Goal: Task Accomplishment & Management: Manage account settings

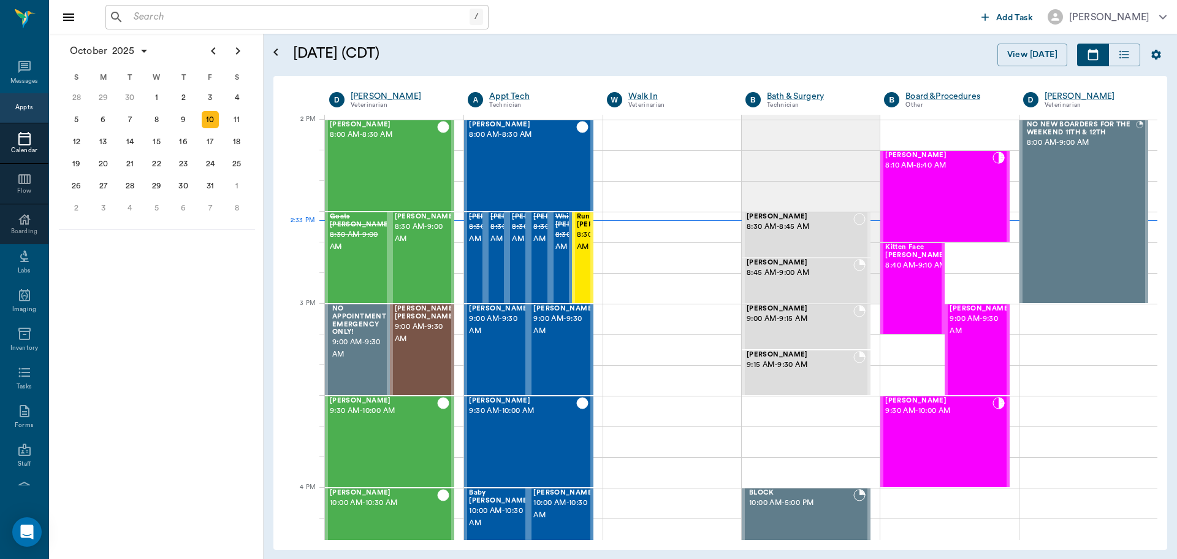
scroll to position [1104, 0]
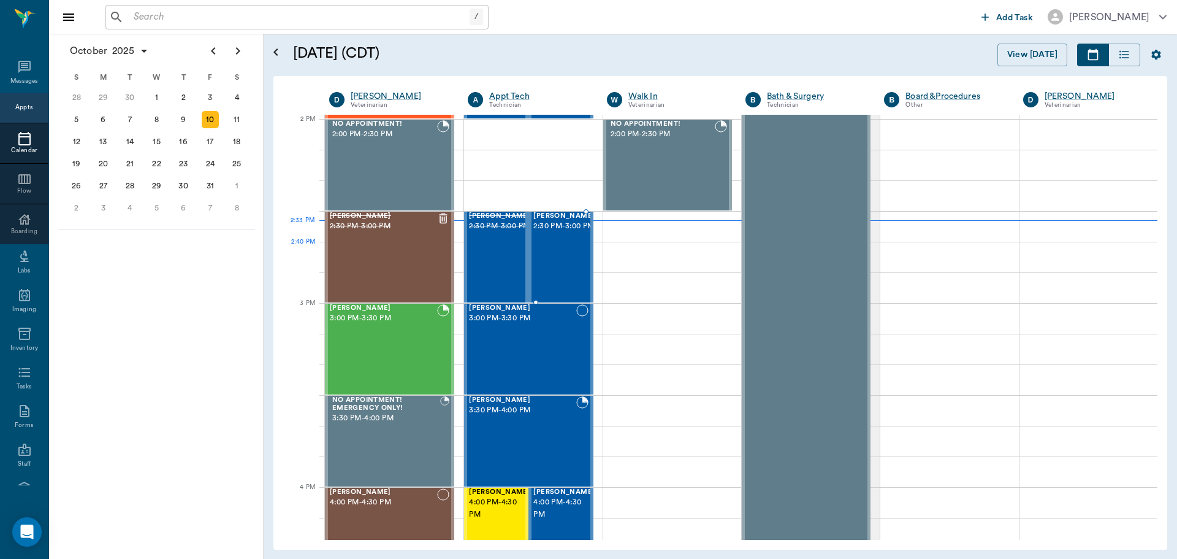
click at [572, 251] on div "[PERSON_NAME] 2:30 PM - 3:00 PM" at bounding box center [563, 257] width 61 height 90
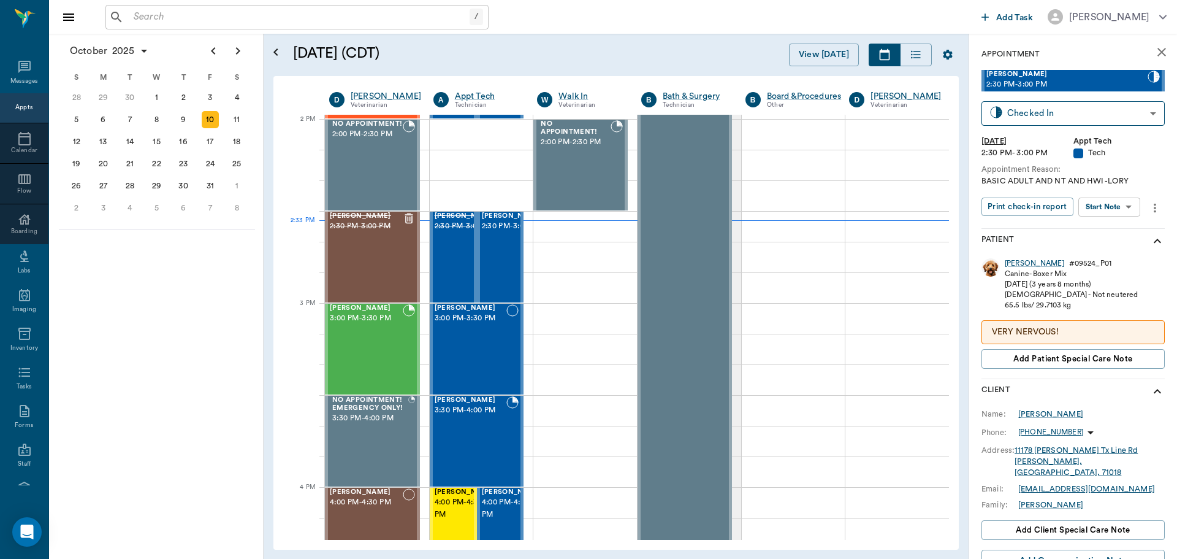
click at [1124, 213] on body "/ ​ Add Task [PERSON_NAME] Nectar Messages Appts Calendar Flow Boarding Labs Im…" at bounding box center [588, 279] width 1177 height 559
click at [1115, 238] on button "Start SOAP" at bounding box center [1096, 232] width 42 height 14
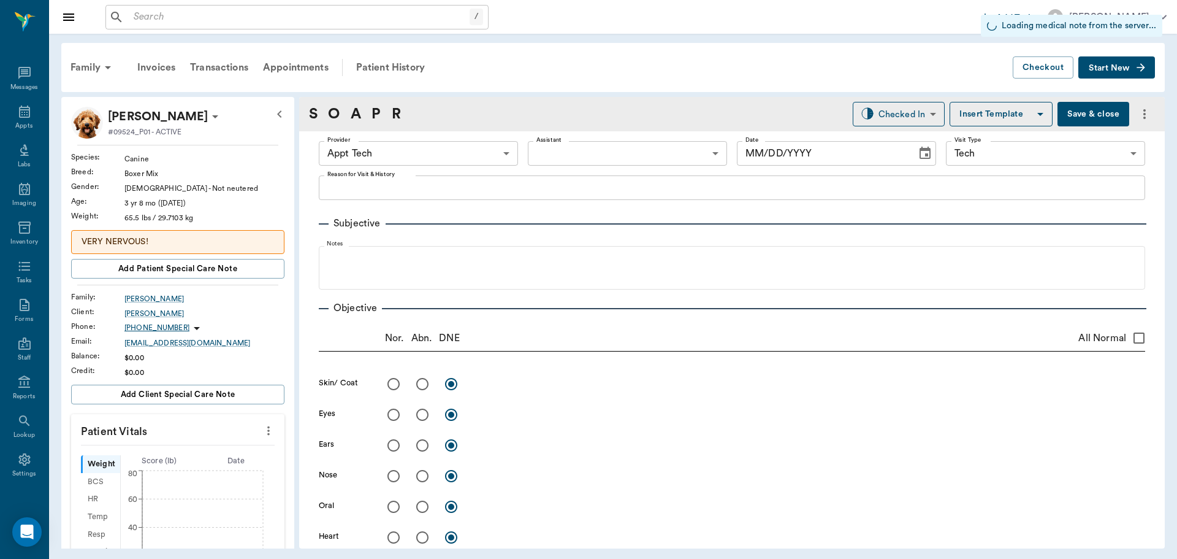
type input "63ec2f075fda476ae8351a4c"
type input "65d2be4f46e3a538d89b8c1a"
type input "[DATE]"
type textarea "BASIC ADULT AND NT AND HWI -LORY"
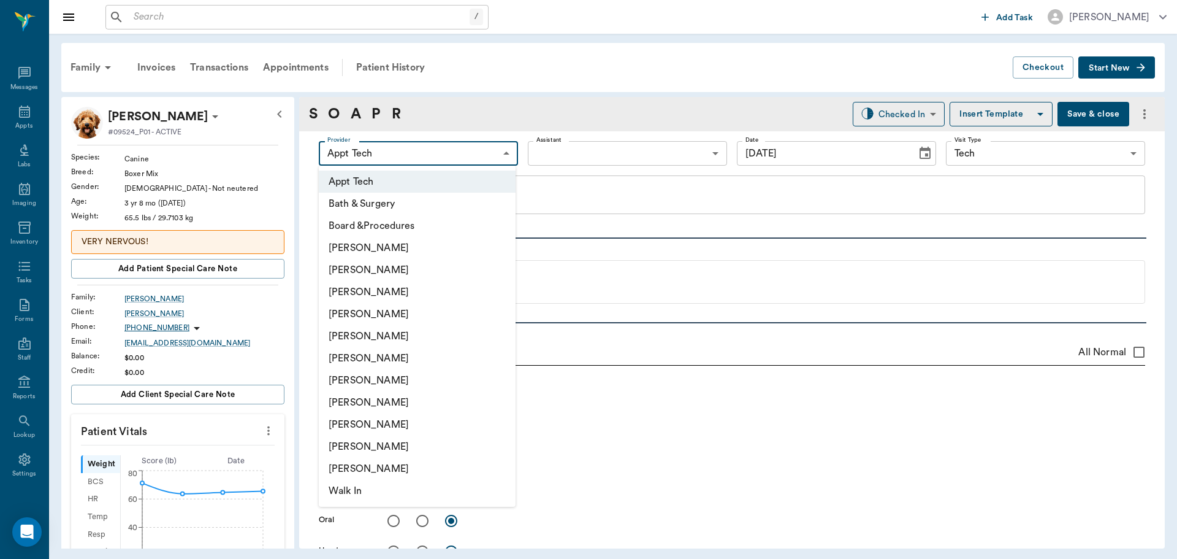
click at [478, 155] on body "/ ​ Add Task [PERSON_NAME] Nectar Messages Appts Labs Imaging Inventory Tasks F…" at bounding box center [588, 279] width 1177 height 559
click at [411, 289] on li "[PERSON_NAME]" at bounding box center [417, 292] width 197 height 22
type input "642ef10e332a41444de2bad1"
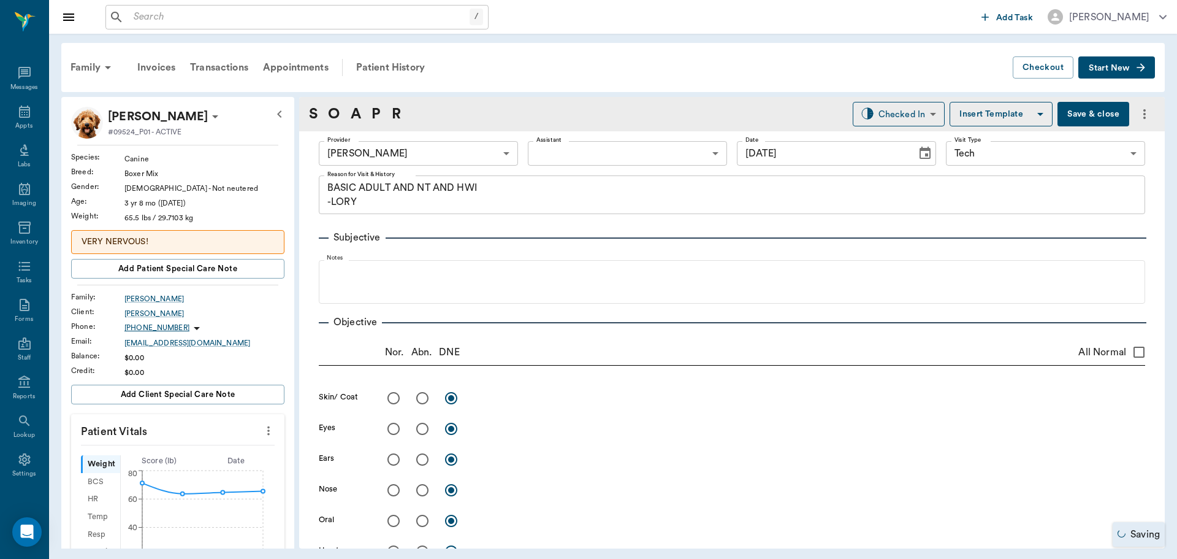
click at [262, 431] on icon "more" at bounding box center [268, 430] width 13 height 15
click at [204, 456] on span "Enter Vitals" at bounding box center [207, 451] width 103 height 13
click at [199, 471] on input "text" at bounding box center [177, 467] width 107 height 25
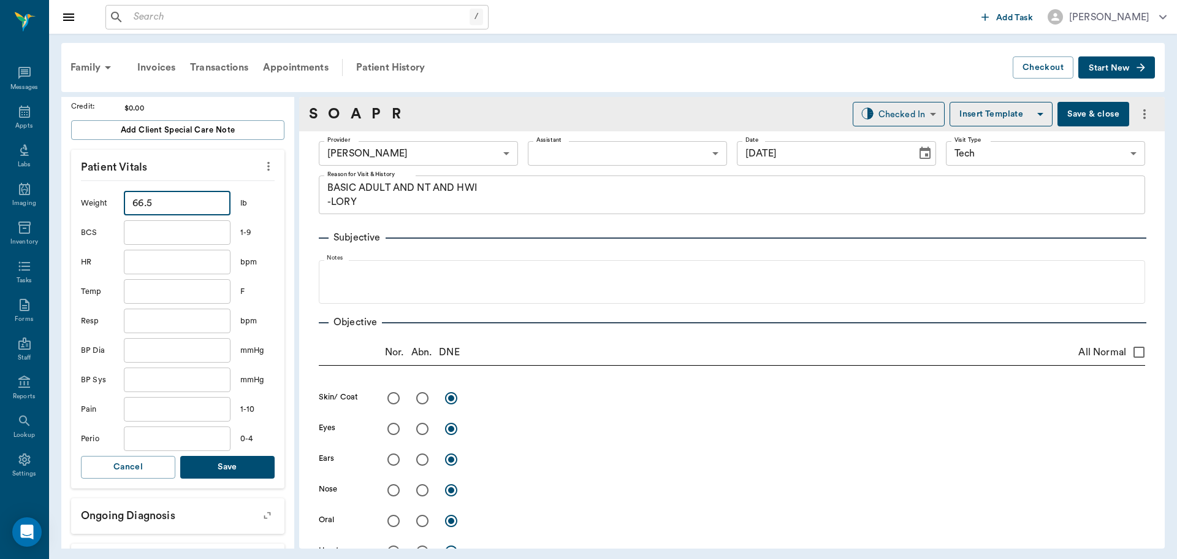
scroll to position [307, 0]
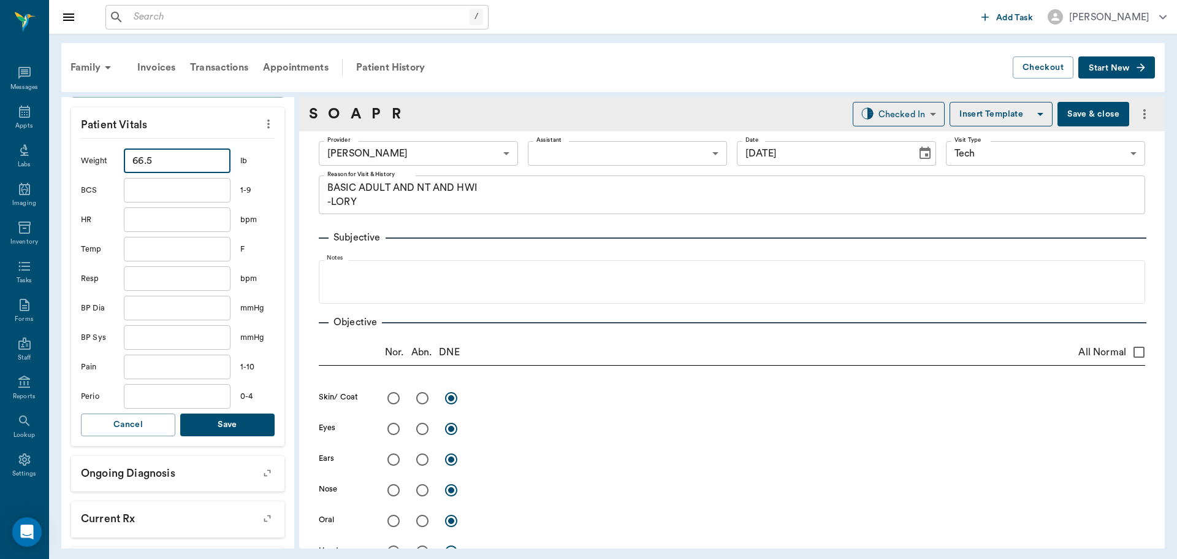
type input "66.5"
click at [232, 422] on button "Save" at bounding box center [227, 424] width 94 height 23
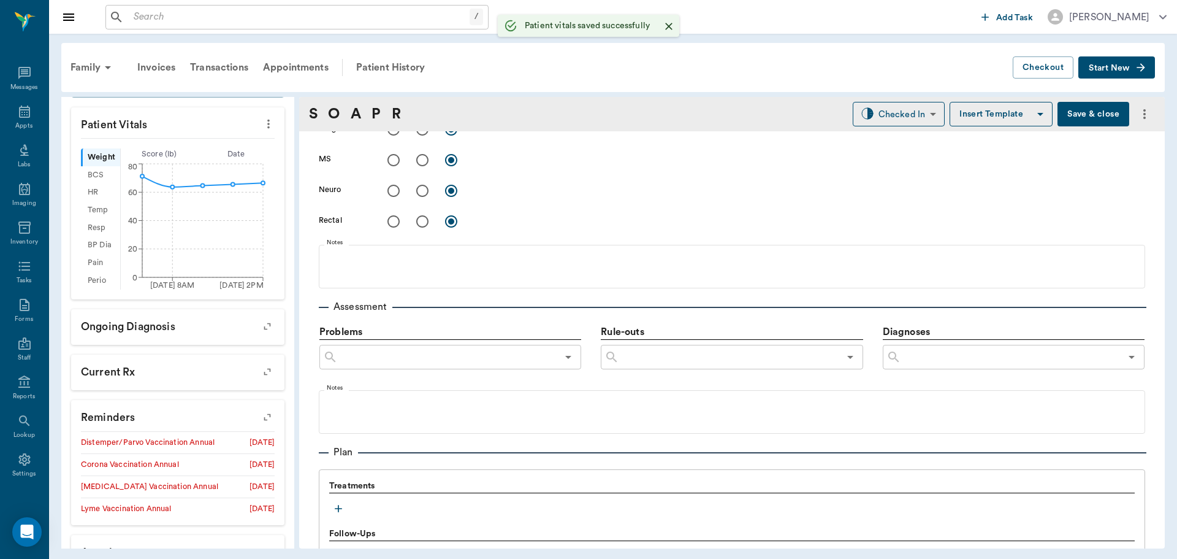
scroll to position [613, 0]
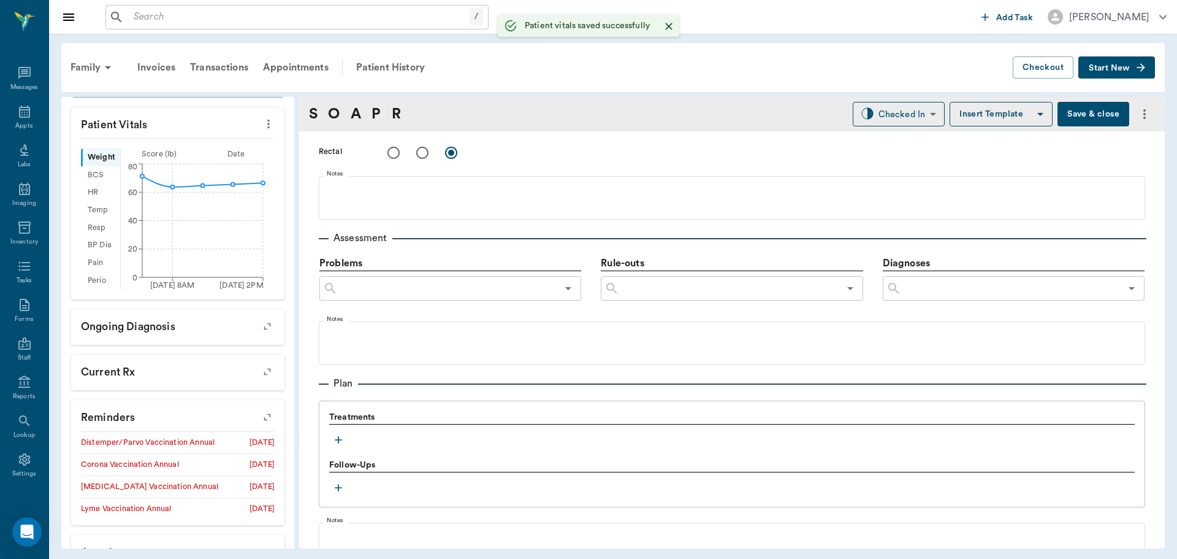
click at [341, 436] on icon "button" at bounding box center [338, 439] width 12 height 12
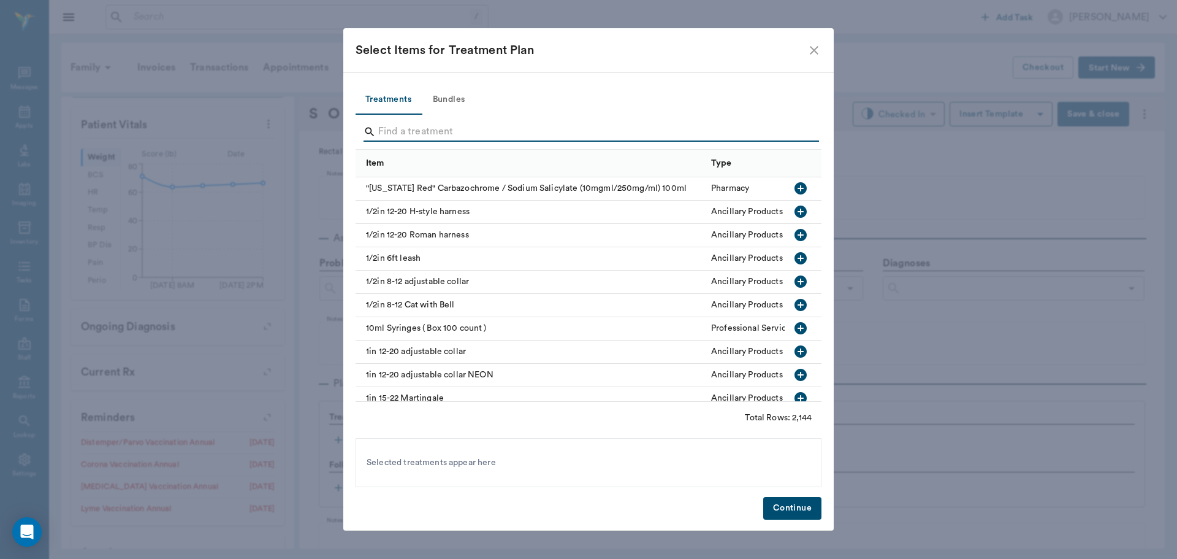
click at [457, 139] on input "Search" at bounding box center [589, 132] width 422 height 20
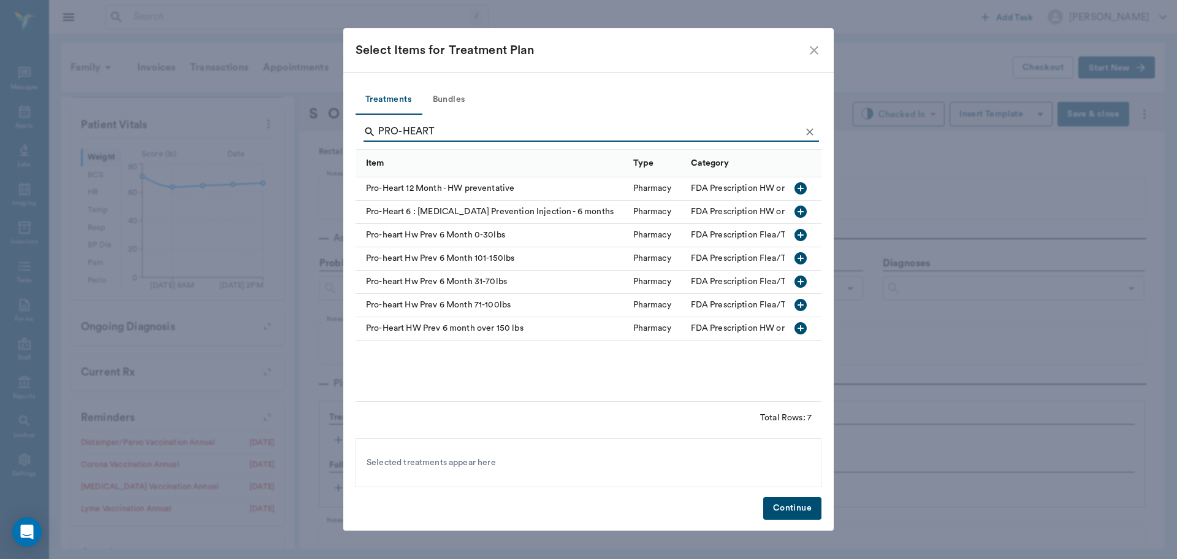
click at [799, 305] on icon "button" at bounding box center [800, 304] width 15 height 15
click at [521, 462] on icon at bounding box center [520, 462] width 13 height 13
click at [799, 278] on icon "button" at bounding box center [801, 281] width 12 height 12
click at [498, 131] on input "PRO-HEART" at bounding box center [589, 132] width 422 height 20
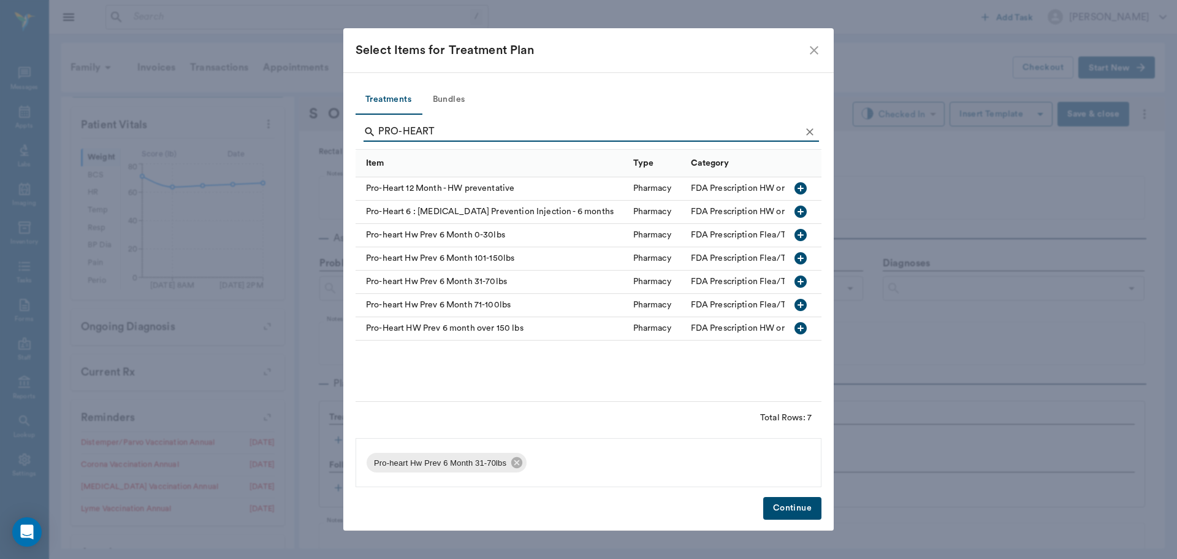
click at [498, 131] on input "PRO-HEART" at bounding box center [589, 132] width 422 height 20
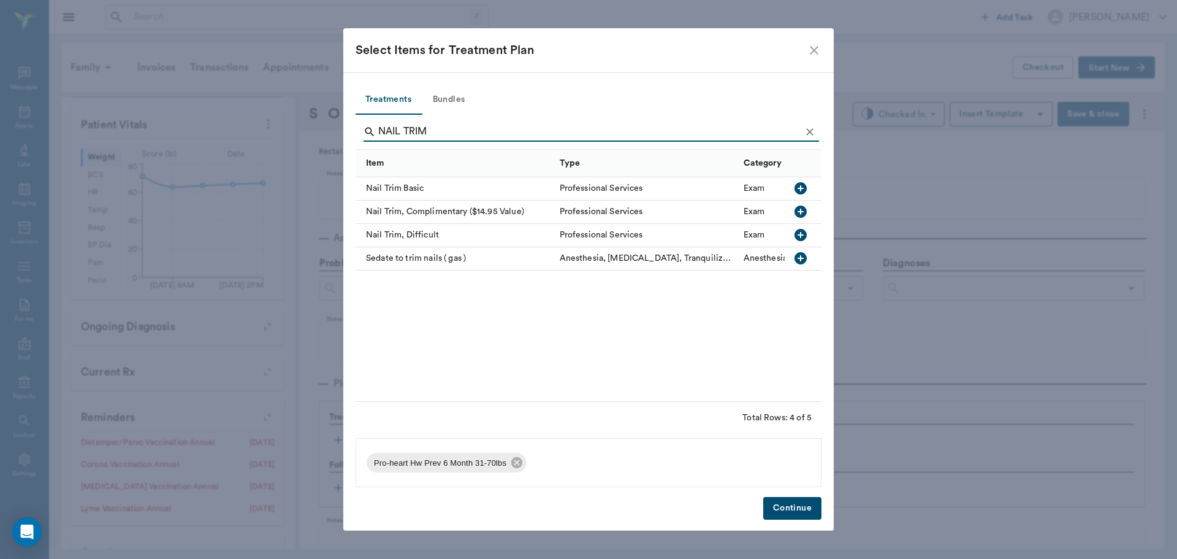
type input "NAIL TRIM"
click at [804, 178] on div at bounding box center [801, 188] width 20 height 21
click at [464, 102] on button "Bundles" at bounding box center [448, 99] width 55 height 29
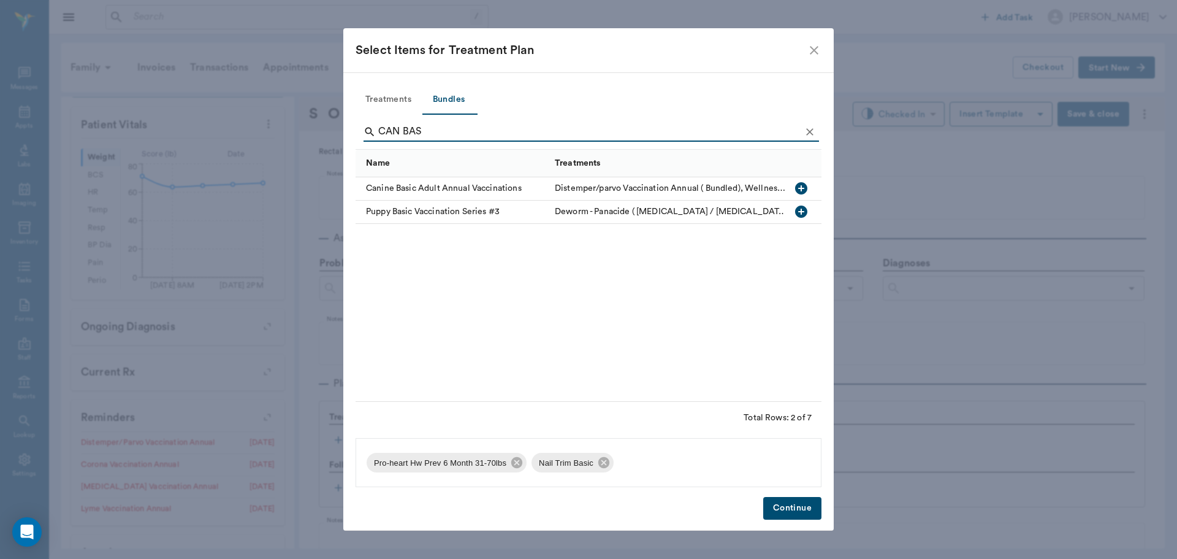
type input "CAN BAS"
click at [798, 182] on icon "button" at bounding box center [801, 188] width 15 height 15
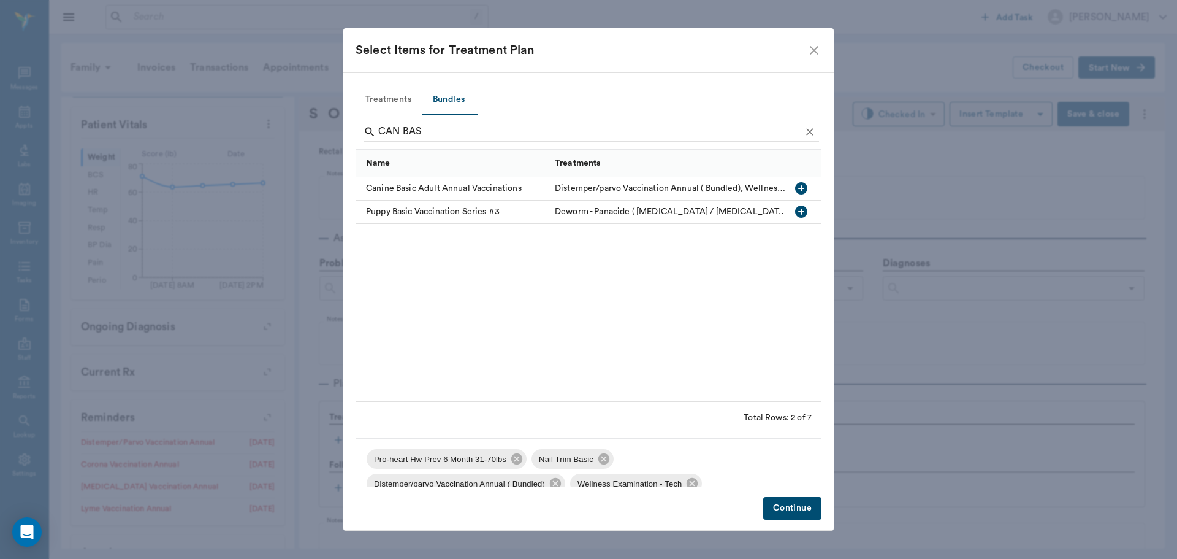
click at [803, 511] on button "Continue" at bounding box center [792, 508] width 58 height 23
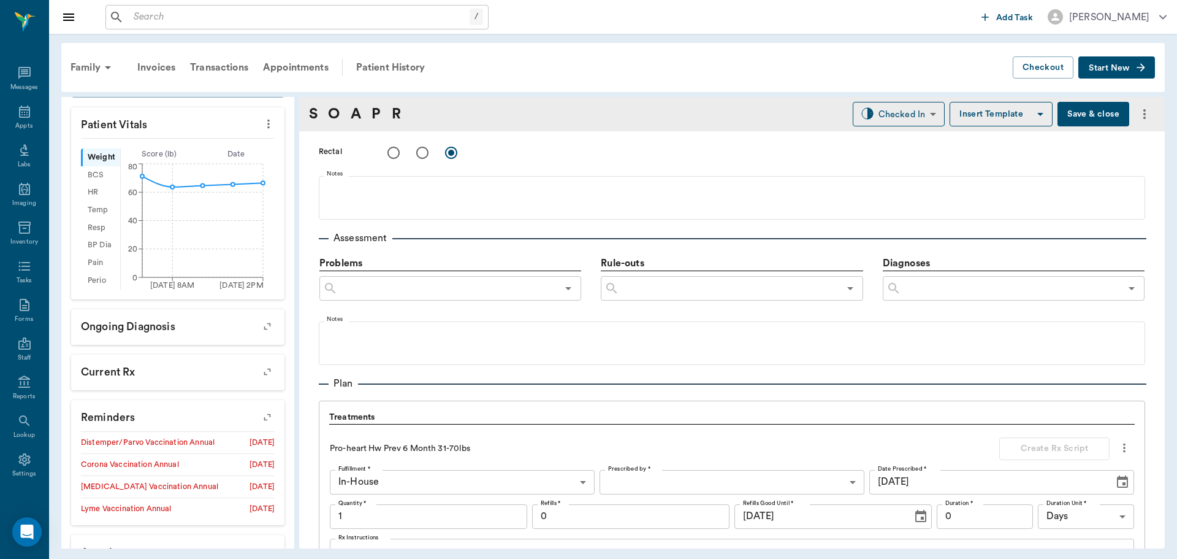
scroll to position [1518, 0]
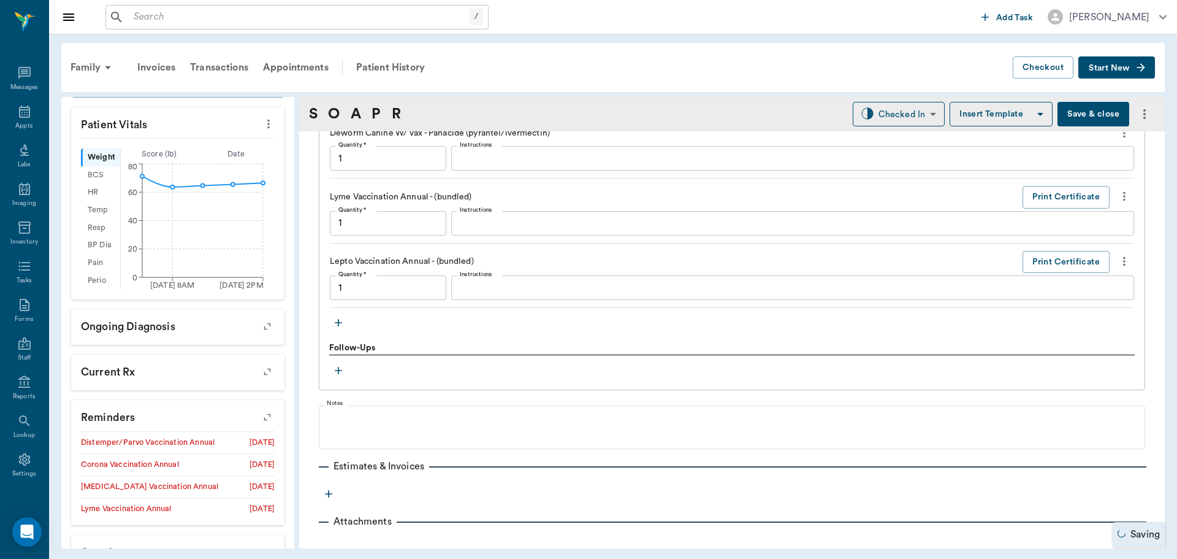
type input "1.00"
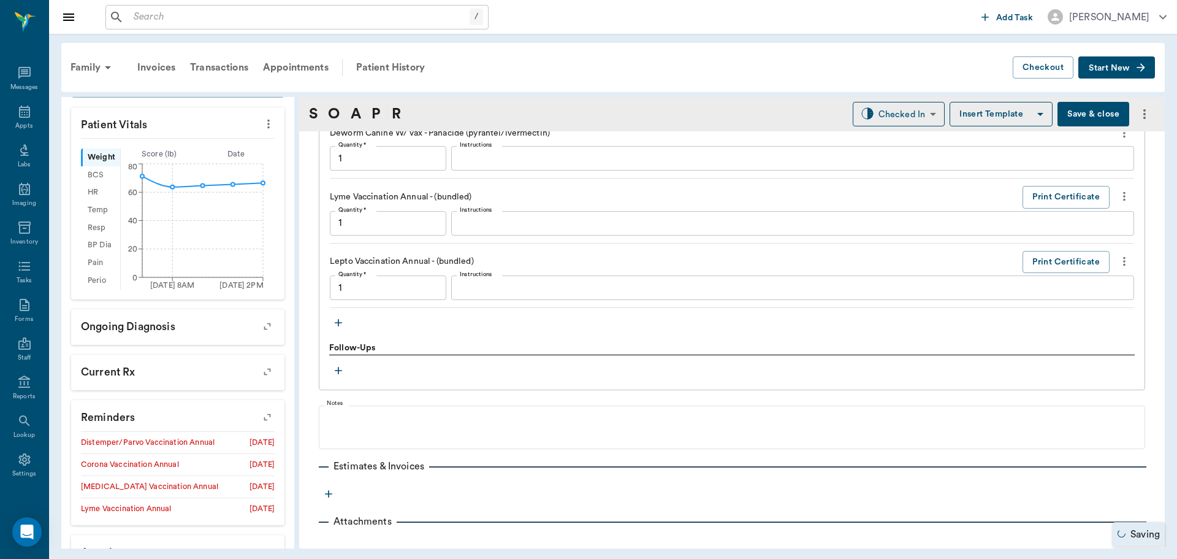
type input "1.00"
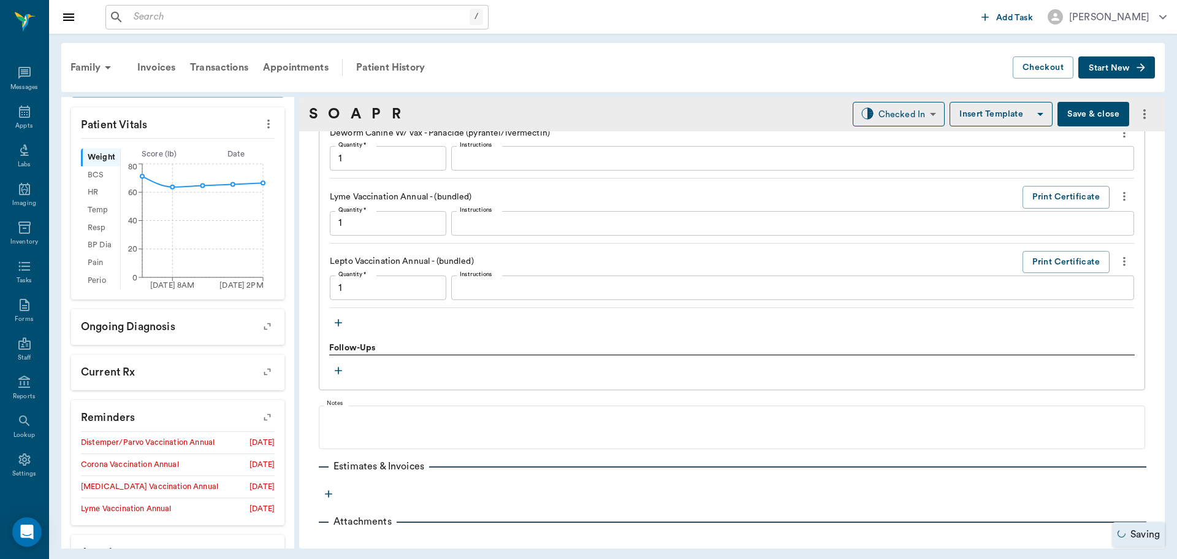
type input "1.00"
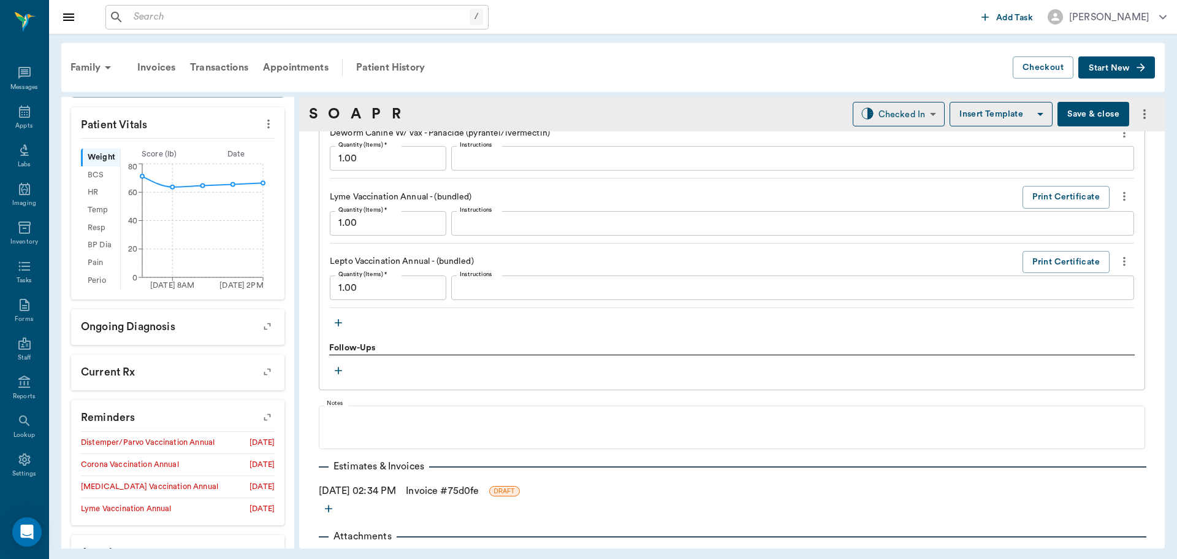
click at [339, 321] on icon "button" at bounding box center [338, 322] width 12 height 12
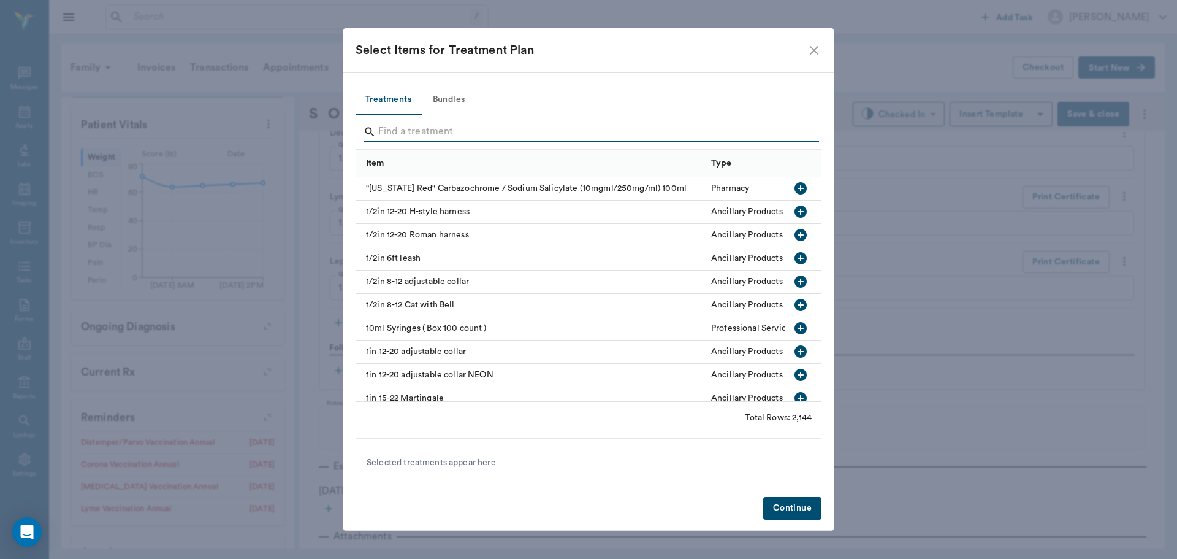
click at [497, 124] on input "Search" at bounding box center [589, 132] width 422 height 20
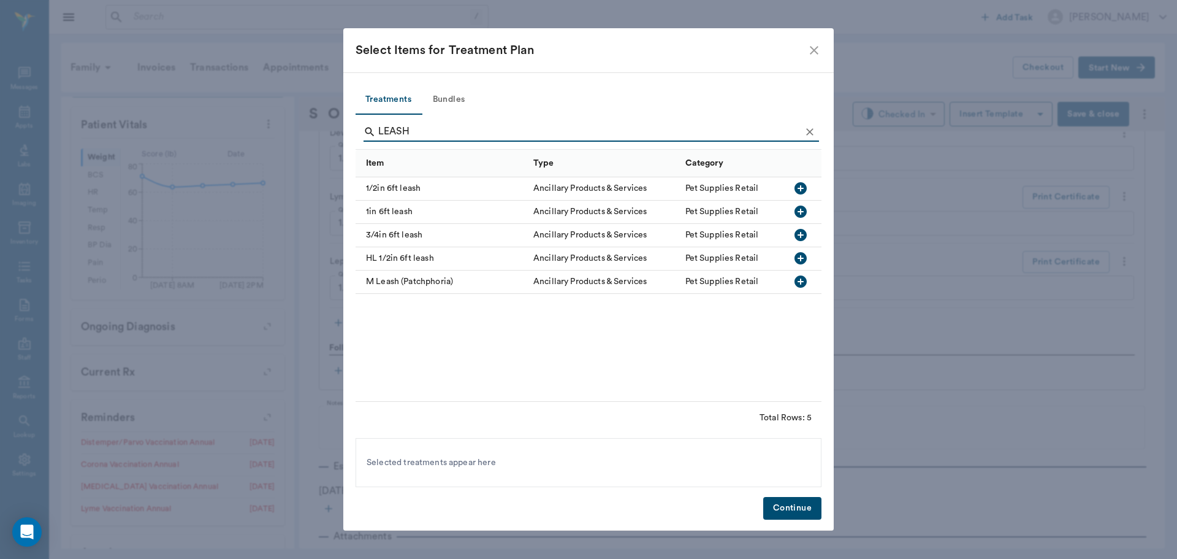
type input "LEASH"
click at [799, 210] on icon "button" at bounding box center [801, 211] width 12 height 12
click at [804, 498] on button "Continue" at bounding box center [792, 508] width 58 height 23
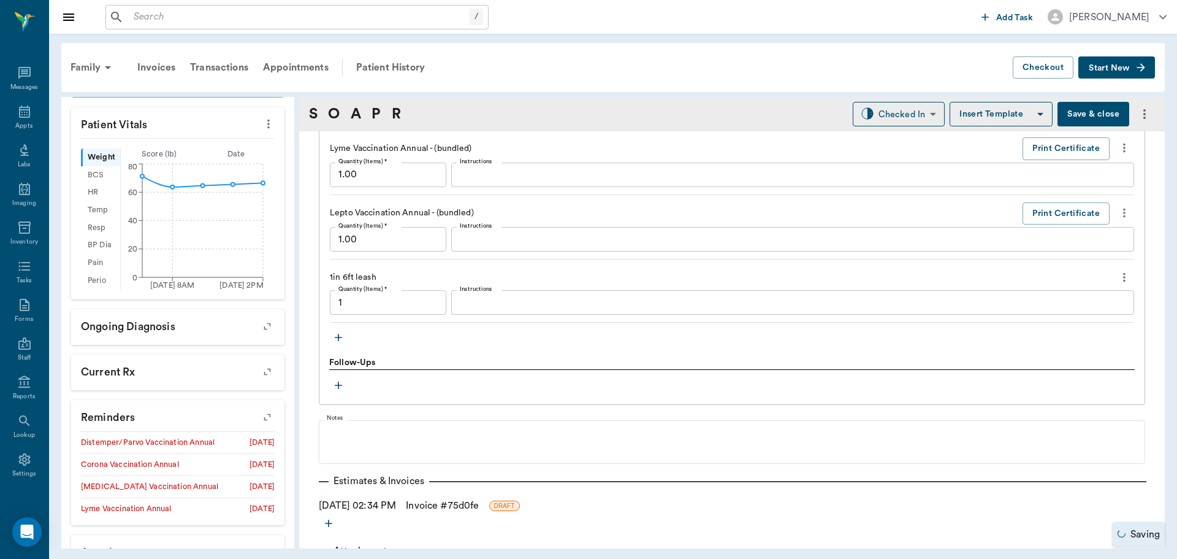
type input "1.00"
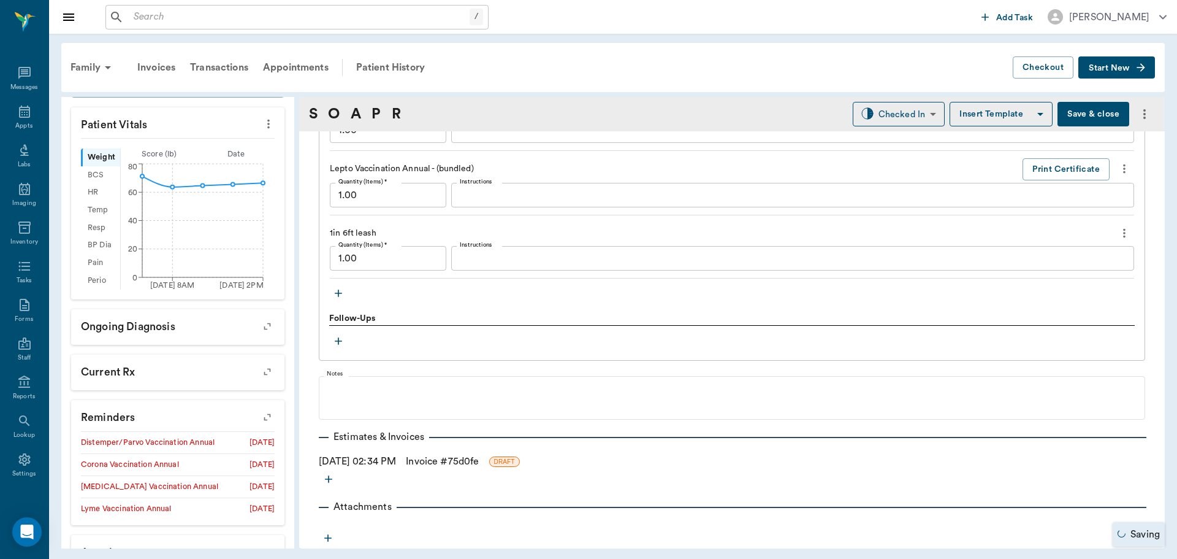
click at [450, 462] on link "Invoice # 75d0fe" at bounding box center [442, 461] width 73 height 15
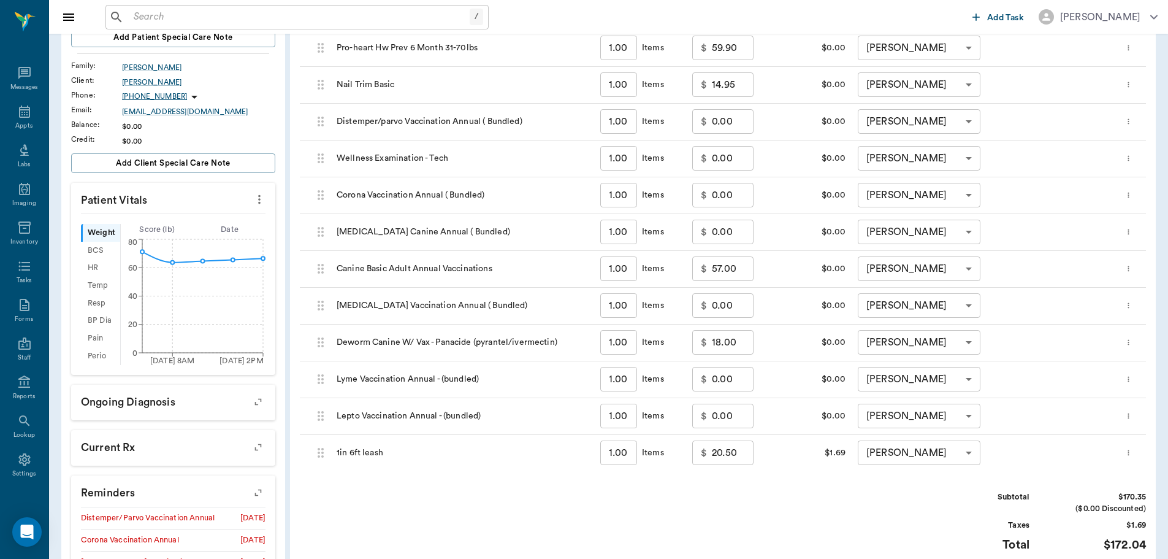
scroll to position [397, 0]
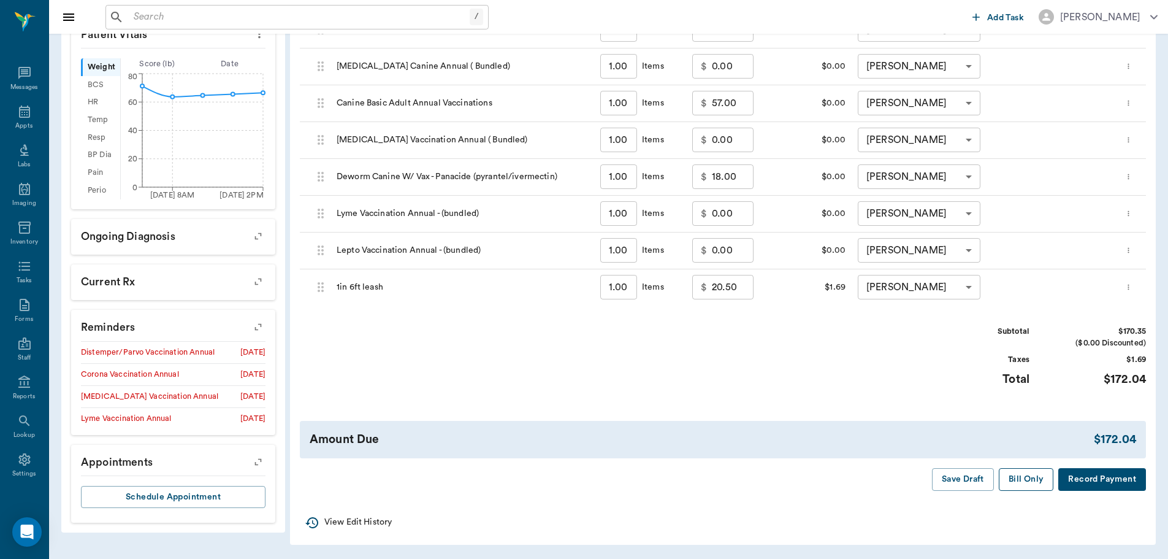
click at [1021, 474] on button "Bill Only" at bounding box center [1026, 479] width 55 height 23
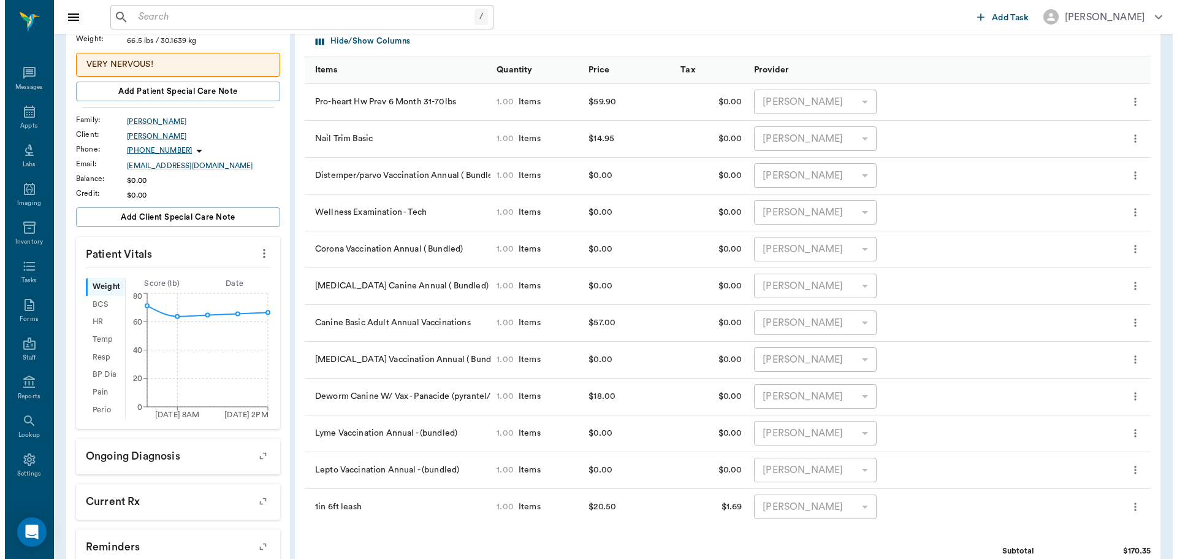
scroll to position [0, 0]
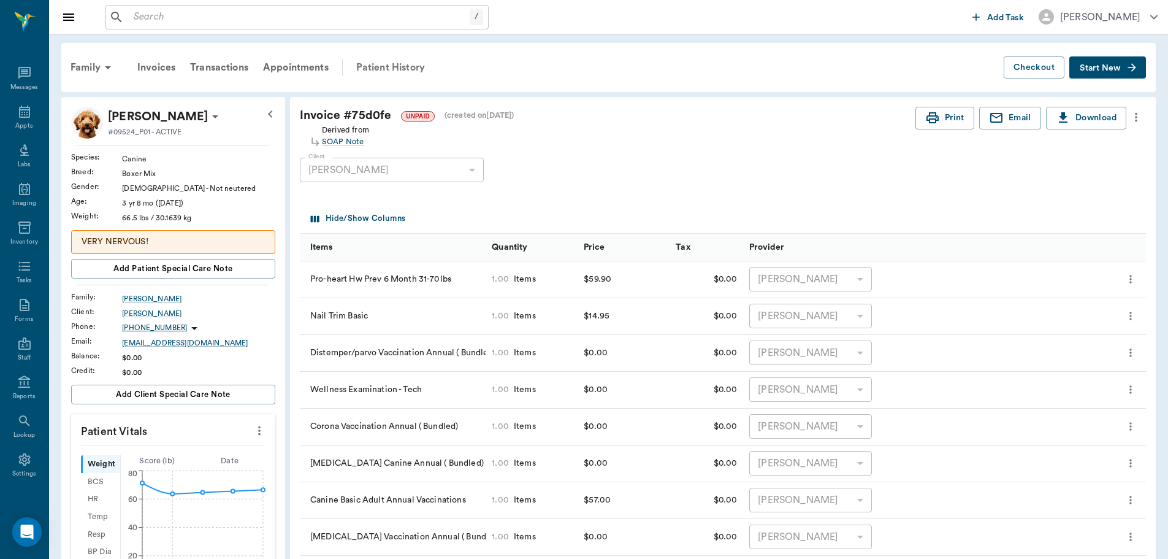
click at [425, 72] on div "Patient History" at bounding box center [390, 67] width 83 height 29
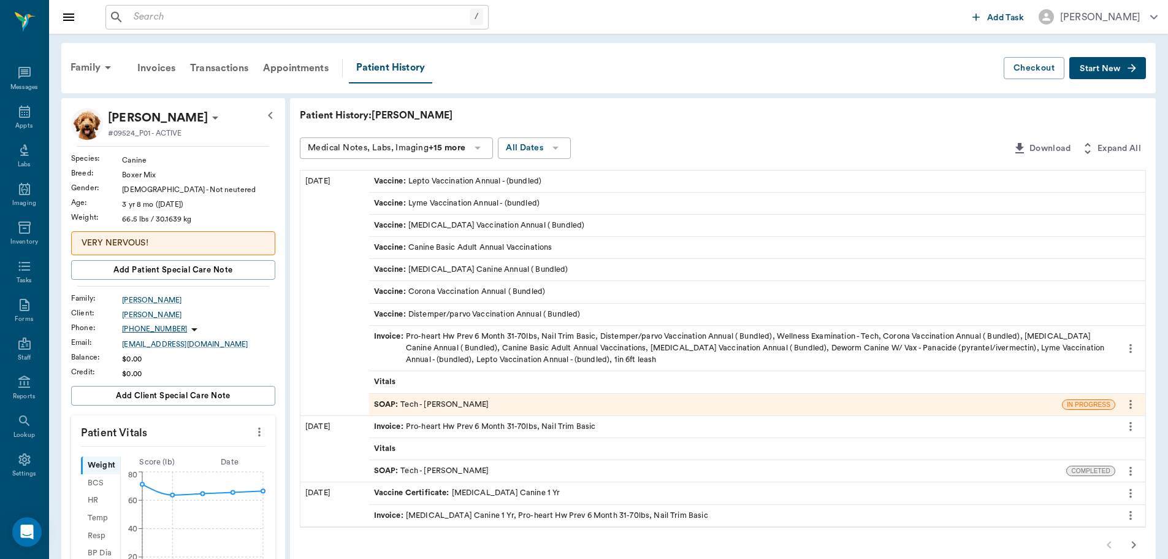
click at [487, 409] on div "SOAP : Tech - [PERSON_NAME]" at bounding box center [715, 404] width 693 height 21
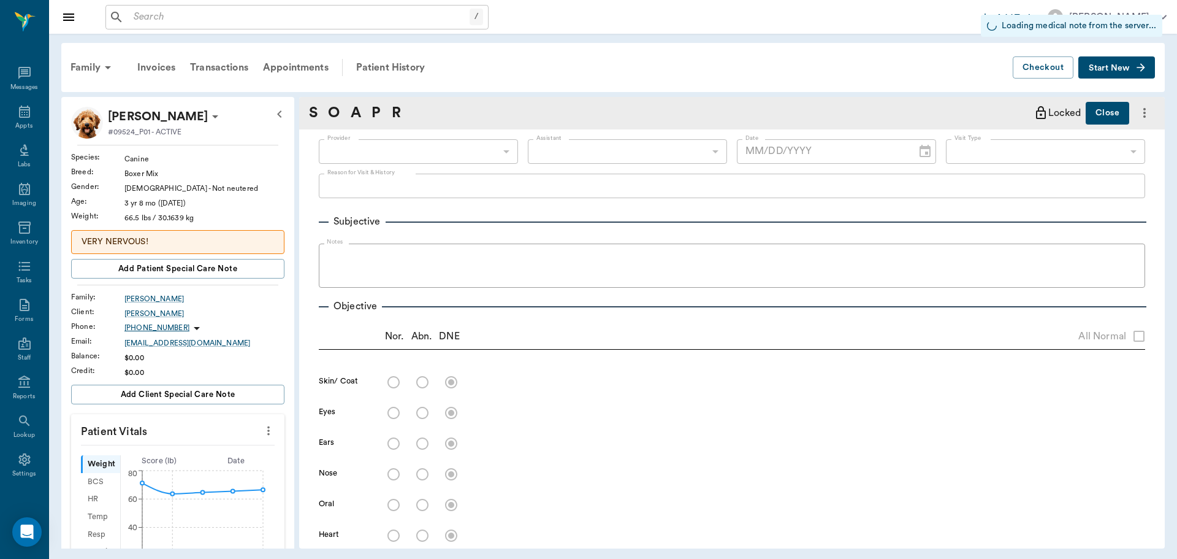
type input "642ef10e332a41444de2bad1"
type input "65d2be4f46e3a538d89b8c1a"
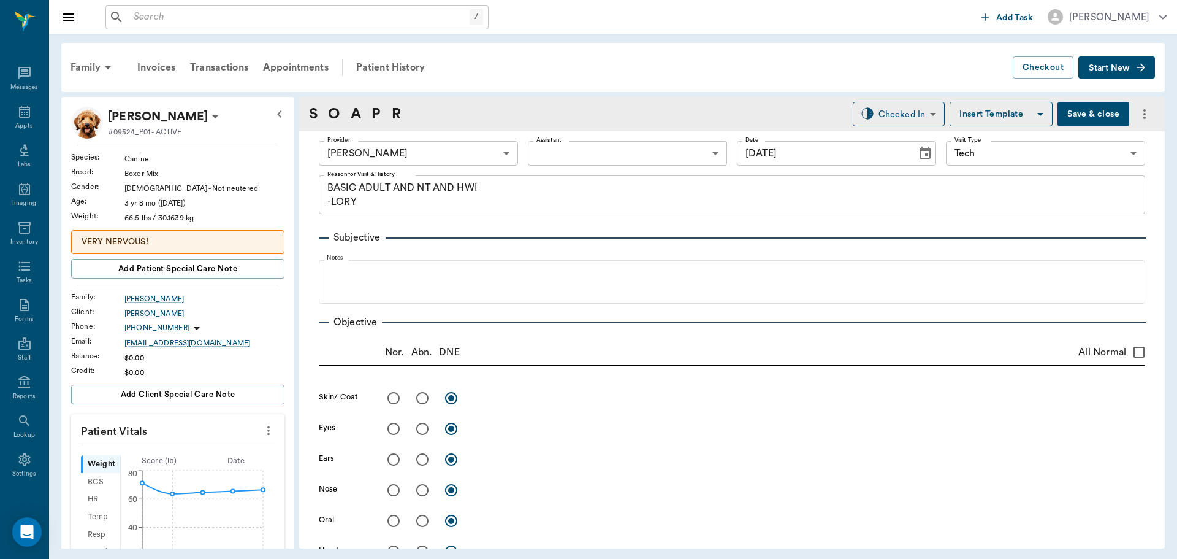
type input "[DATE]"
type textarea "BASIC ADULT AND NT AND HWI -LORY"
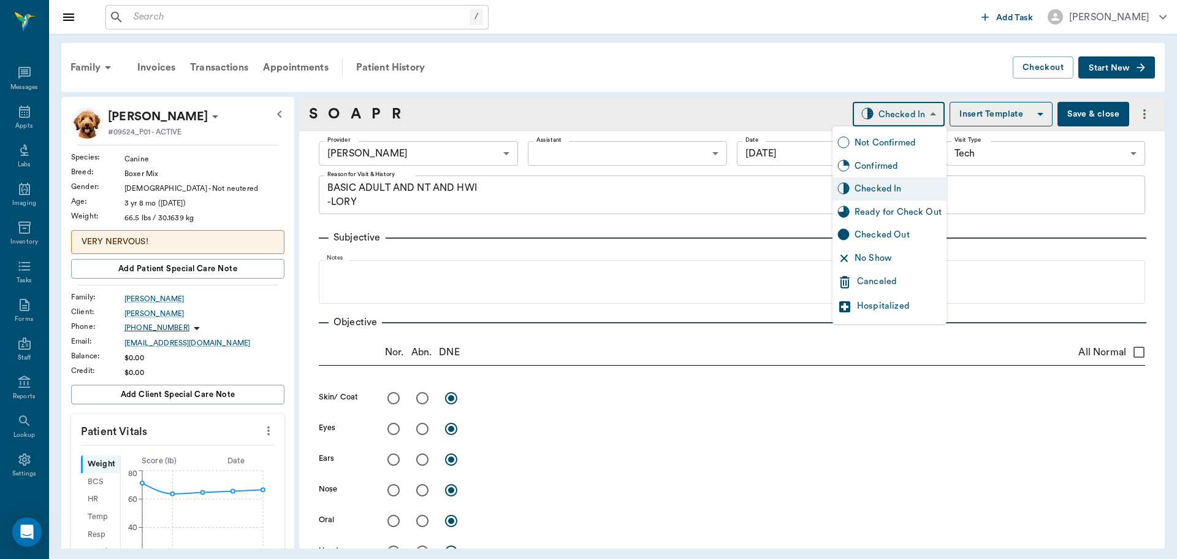
click at [910, 107] on body "/ ​ Add Task [PERSON_NAME] Nectar Messages Appts Labs Imaging Inventory Tasks F…" at bounding box center [588, 279] width 1177 height 559
click at [891, 220] on div "Ready for Check Out" at bounding box center [890, 211] width 114 height 23
type input "READY_TO_CHECKOUT"
